Goal: Task Accomplishment & Management: Use online tool/utility

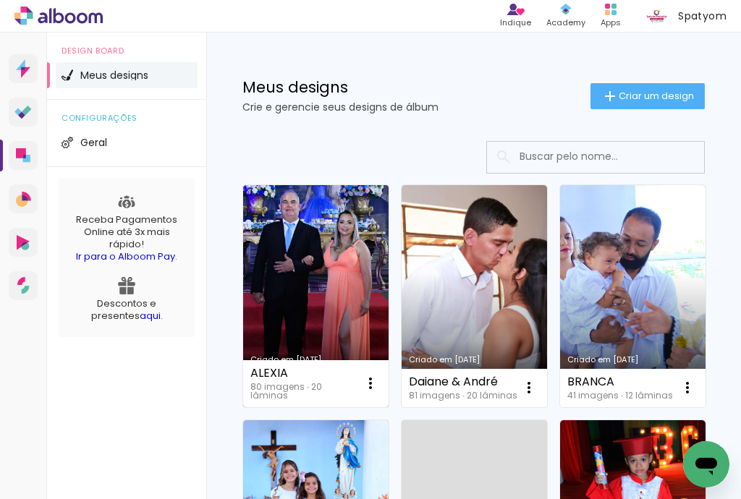
click at [352, 280] on link "Criado em [DATE]" at bounding box center [315, 296] width 145 height 222
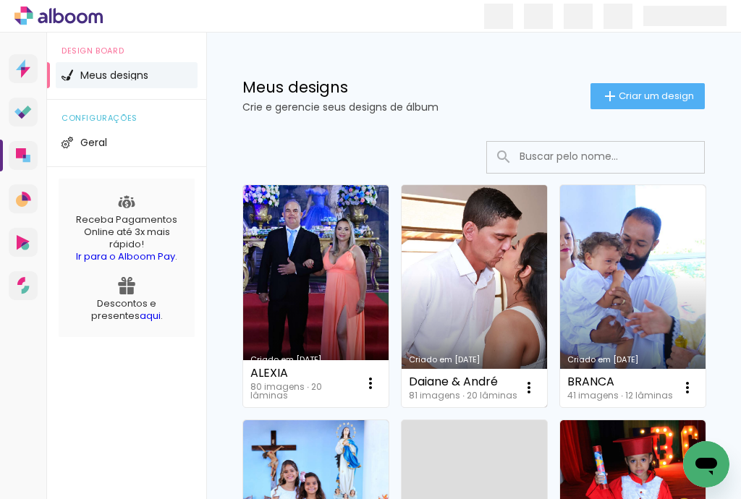
click at [472, 300] on link "Criado em [DATE]" at bounding box center [474, 296] width 145 height 222
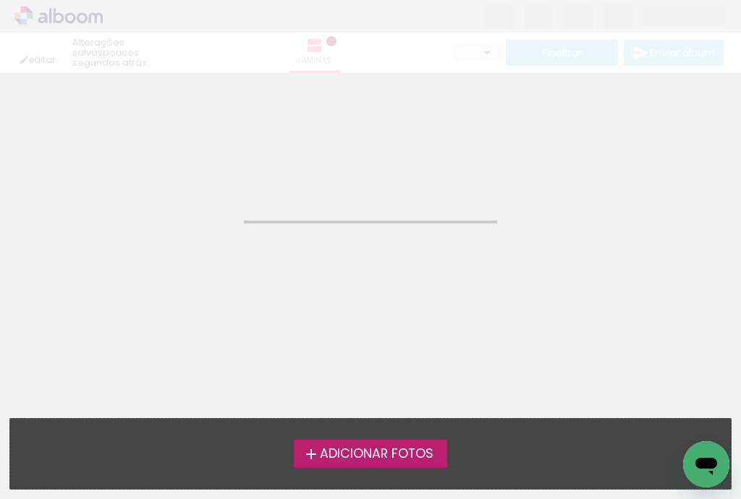
click at [472, 300] on neon-animated-pages "Confirmar Cancelar" at bounding box center [370, 286] width 741 height 426
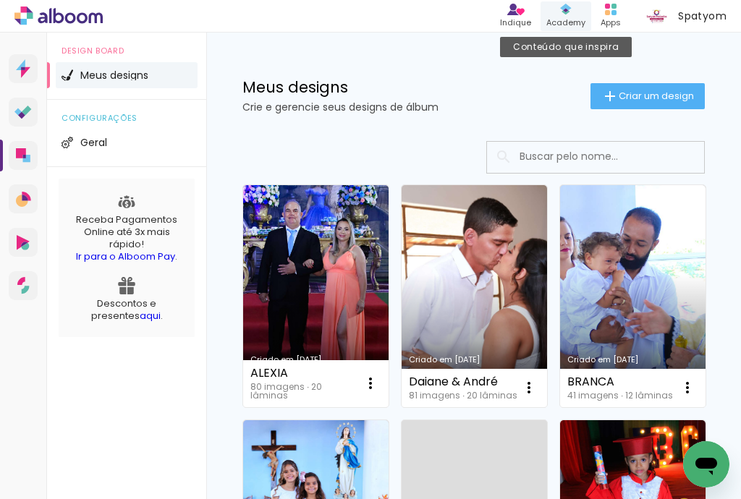
click at [571, 17] on div "Academy" at bounding box center [565, 23] width 39 height 12
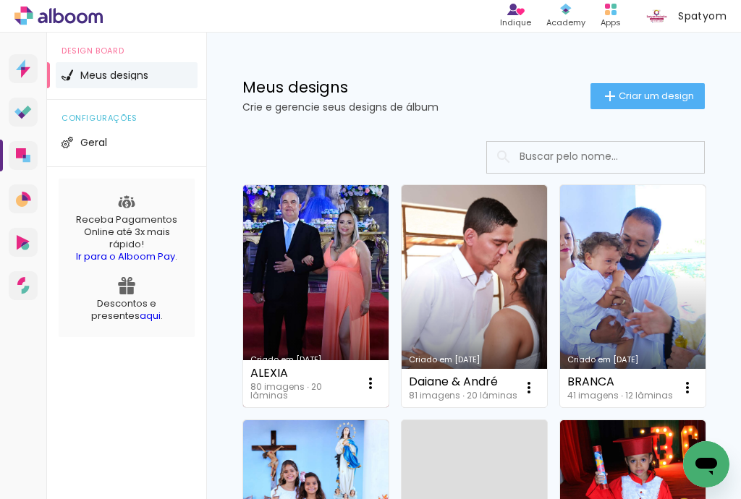
click at [368, 282] on link "Criado em [DATE]" at bounding box center [315, 296] width 145 height 222
